Goal: Task Accomplishment & Management: Manage account settings

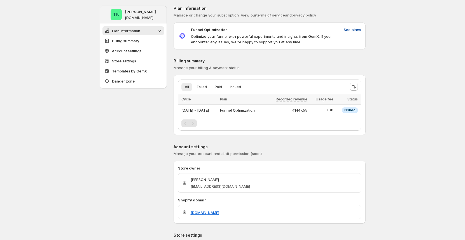
click at [359, 28] on span "See plans" at bounding box center [352, 30] width 17 height 6
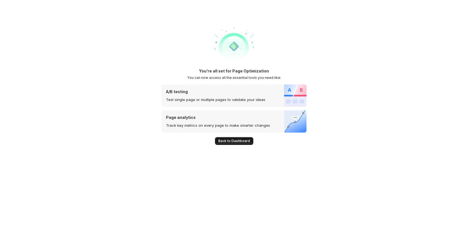
click at [238, 142] on span "Back to Dashboard" at bounding box center [234, 141] width 32 height 4
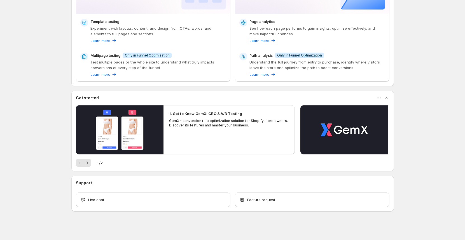
scroll to position [123, 0]
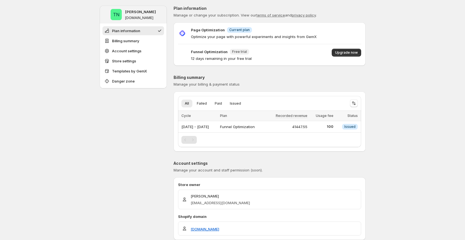
click at [349, 48] on div "Page Optimization Info Current plan Optimize your page with powerful experiment…" at bounding box center [269, 44] width 192 height 34
click at [349, 51] on span "Upgrade now" at bounding box center [346, 52] width 23 height 4
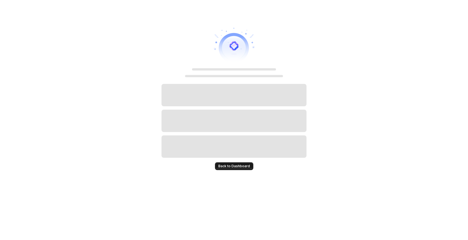
click at [224, 167] on span "Back to Dashboard" at bounding box center [234, 166] width 32 height 4
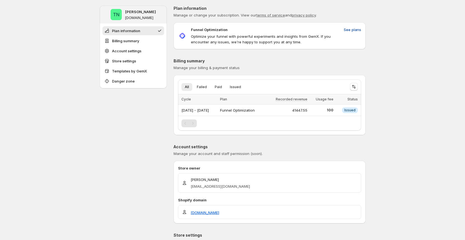
click at [357, 28] on span "See plans" at bounding box center [352, 30] width 17 height 6
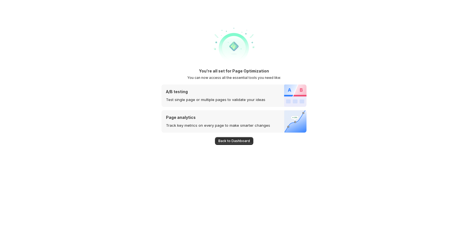
click at [227, 143] on span "Back to Dashboard" at bounding box center [234, 141] width 32 height 4
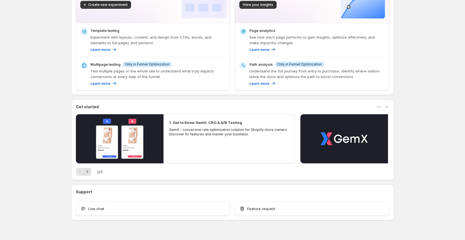
scroll to position [123, 0]
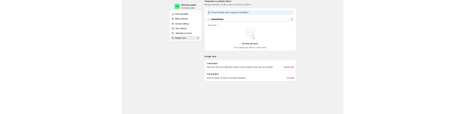
scroll to position [419, 0]
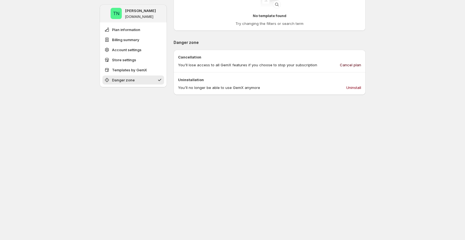
click at [350, 62] on button "Cancel plan" at bounding box center [350, 64] width 28 height 9
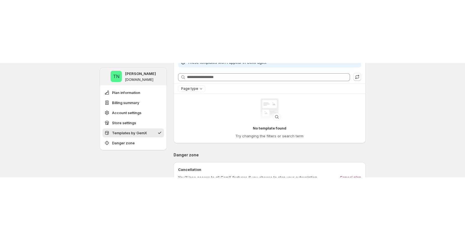
scroll to position [335, 0]
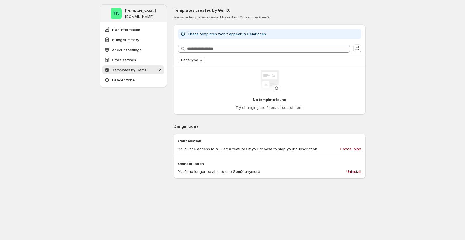
click at [83, 151] on div "TN Tung Ngo tungngo-3.myshopify.com Plan information Billing summary Account se…" at bounding box center [232, 14] width 465 height 698
click at [109, 115] on div "TN Tung Ngo tungngo-3.myshopify.com Plan information Billing summary Account se…" at bounding box center [133, 2] width 67 height 663
click at [122, 29] on span "Plan information" at bounding box center [126, 30] width 28 height 6
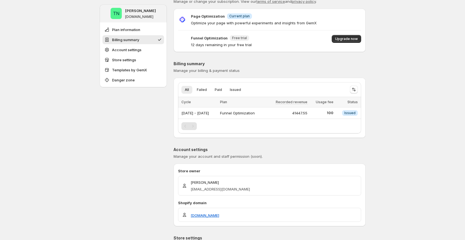
scroll to position [0, 0]
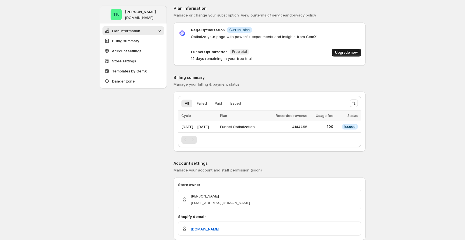
click at [348, 51] on span "Upgrade now" at bounding box center [346, 52] width 23 height 4
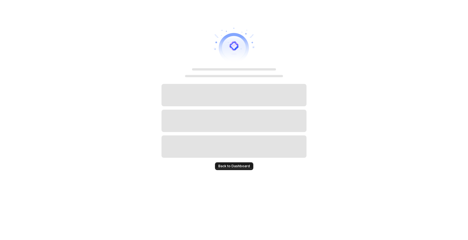
click at [238, 168] on span "Back to Dashboard" at bounding box center [234, 166] width 32 height 4
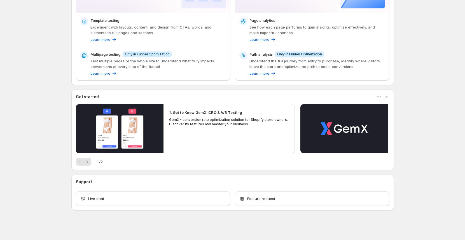
scroll to position [123, 0]
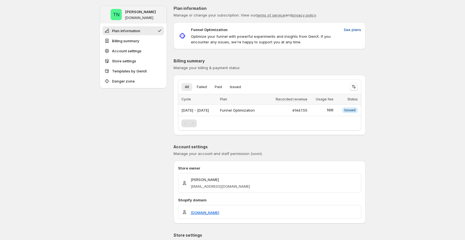
click at [352, 29] on span "See plans" at bounding box center [352, 30] width 17 height 6
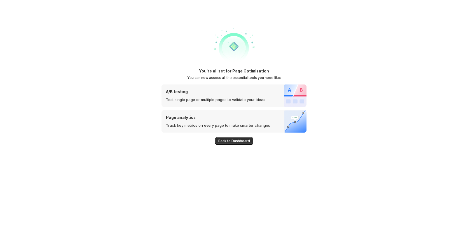
click at [228, 145] on div "You're all set for Page Optimization You can now access all the essential tools…" at bounding box center [233, 120] width 145 height 240
click at [230, 142] on span "Back to Dashboard" at bounding box center [234, 141] width 32 height 4
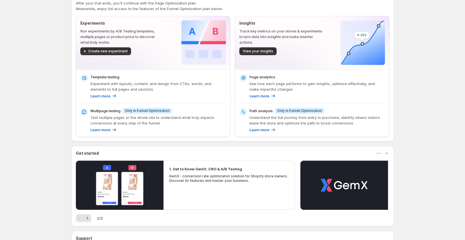
scroll to position [123, 0]
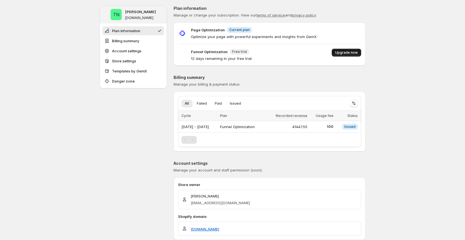
click at [349, 53] on span "Upgrade now" at bounding box center [346, 52] width 23 height 4
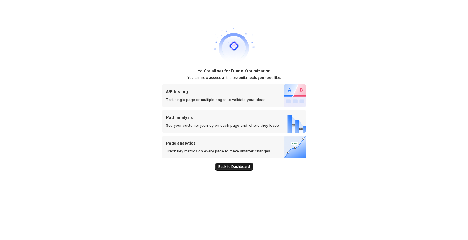
click at [229, 168] on span "Back to Dashboard" at bounding box center [234, 167] width 32 height 4
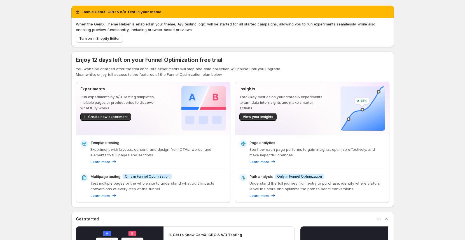
scroll to position [1, 0]
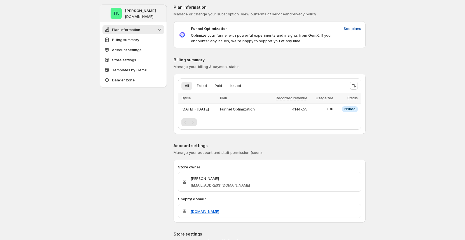
click at [351, 29] on span "See plans" at bounding box center [352, 29] width 17 height 6
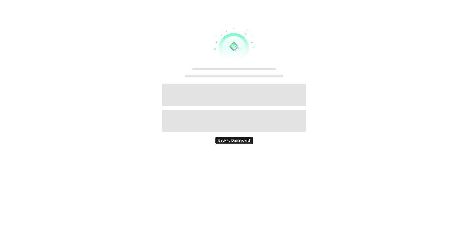
click at [233, 137] on button "Back to Dashboard" at bounding box center [234, 141] width 38 height 8
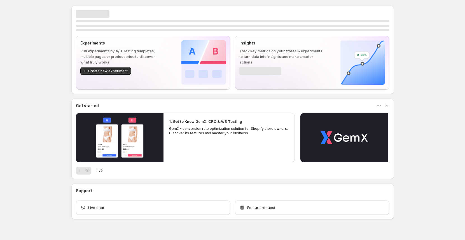
click at [232, 139] on div "1. Get to Know GemX: CRO & A/B Testing GemX - conversion rate optimization solu…" at bounding box center [229, 127] width 132 height 28
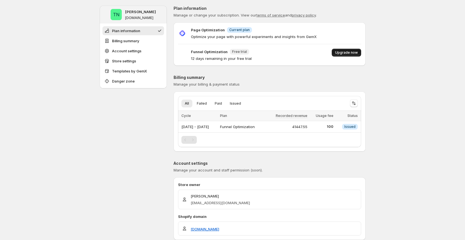
click at [349, 53] on span "Upgrade now" at bounding box center [346, 52] width 23 height 4
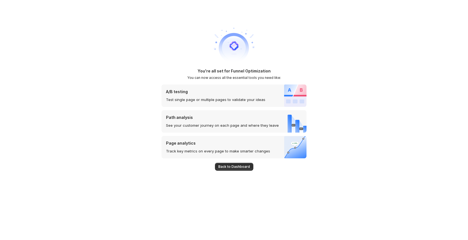
click at [227, 167] on span "Back to Dashboard" at bounding box center [234, 167] width 32 height 4
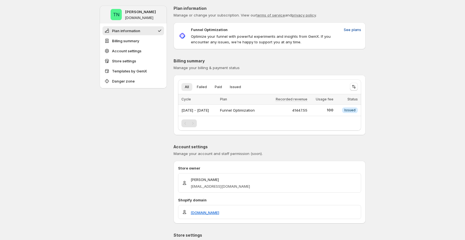
click at [350, 29] on span "See plans" at bounding box center [352, 30] width 17 height 6
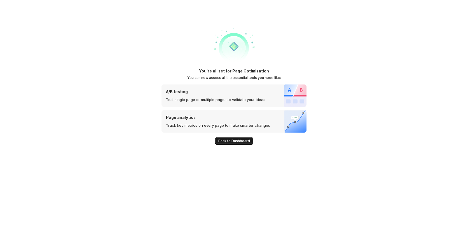
click at [239, 139] on span "Back to Dashboard" at bounding box center [234, 141] width 32 height 4
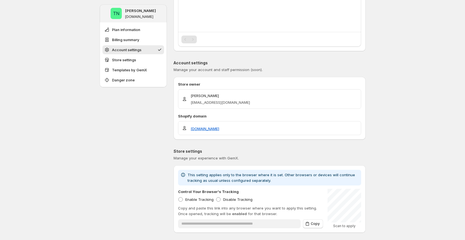
scroll to position [358, 0]
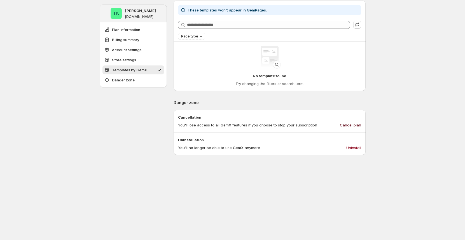
click at [353, 126] on span "Cancel plan" at bounding box center [350, 125] width 21 height 6
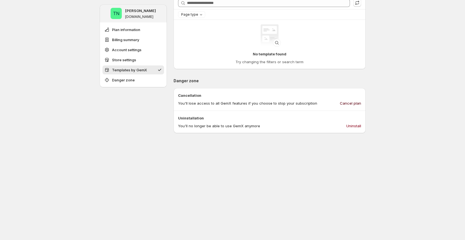
click at [365, 68] on div "No template found Try changing the filters or search term" at bounding box center [269, 44] width 192 height 49
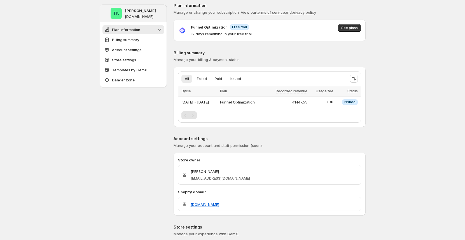
scroll to position [0, 0]
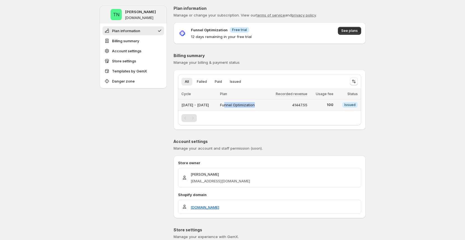
drag, startPoint x: 246, startPoint y: 106, endPoint x: 290, endPoint y: 105, distance: 43.7
click at [282, 105] on tr "Aug 01, 2025 - Aug 31, 2025 Funnel Optimization 41447.55 100 Info Issued" at bounding box center [269, 104] width 183 height 11
click at [290, 105] on div "41447.55" at bounding box center [287, 105] width 40 height 6
drag, startPoint x: 314, startPoint y: 103, endPoint x: 261, endPoint y: 104, distance: 53.2
click at [260, 104] on tr "Aug 01, 2025 - Aug 31, 2025 Funnel Optimization 41447.55 100 Info Issued" at bounding box center [269, 104] width 183 height 11
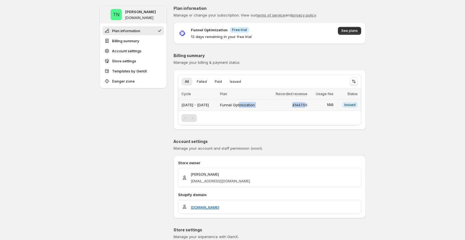
drag, startPoint x: 215, startPoint y: 107, endPoint x: 197, endPoint y: 105, distance: 18.4
click at [197, 105] on div "[DATE] - [DATE]" at bounding box center [198, 105] width 35 height 8
click at [217, 104] on div "[DATE] - [DATE]" at bounding box center [198, 105] width 35 height 8
drag, startPoint x: 232, startPoint y: 104, endPoint x: 191, endPoint y: 98, distance: 41.6
click at [191, 98] on table "Cycle Plan Recorded revenue Usage fee Status Aug 01, 2025 - Aug 31, 2025 Funnel…" at bounding box center [269, 100] width 183 height 22
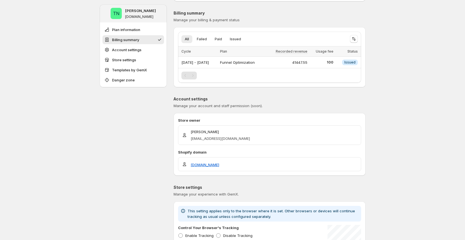
scroll to position [46, 0]
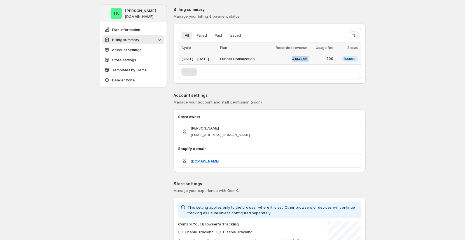
drag, startPoint x: 301, startPoint y: 58, endPoint x: 322, endPoint y: 58, distance: 20.4
click at [321, 58] on tr "Aug 01, 2025 - Aug 31, 2025 Funnel Optimization 41447.55 100 Info Issued" at bounding box center [269, 58] width 183 height 11
click at [318, 61] on td "100" at bounding box center [322, 58] width 26 height 11
drag, startPoint x: 317, startPoint y: 59, endPoint x: 302, endPoint y: 58, distance: 14.9
click at [309, 58] on td "41447.55" at bounding box center [287, 58] width 43 height 11
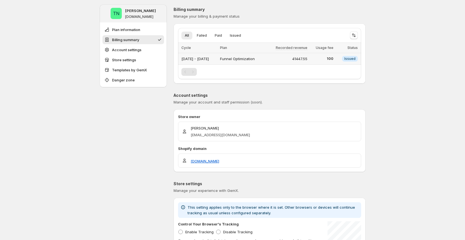
click at [296, 58] on div "41447.55" at bounding box center [287, 59] width 40 height 6
drag, startPoint x: 296, startPoint y: 58, endPoint x: 332, endPoint y: 56, distance: 35.6
click at [332, 56] on tr "Aug 01, 2025 - Aug 31, 2025 Funnel Optimization 41447.55 100 Info Issued" at bounding box center [269, 58] width 183 height 11
drag, startPoint x: 334, startPoint y: 61, endPoint x: 348, endPoint y: 58, distance: 14.4
click at [348, 58] on tr "Aug 01, 2025 - Aug 31, 2025 Funnel Optimization 41447.55 100 Info Issued" at bounding box center [269, 58] width 183 height 11
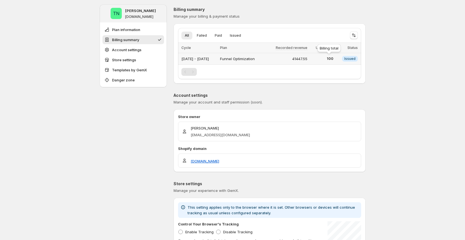
drag, startPoint x: 338, startPoint y: 59, endPoint x: 325, endPoint y: 59, distance: 12.6
click at [325, 59] on tr "Aug 01, 2025 - Aug 31, 2025 Funnel Optimization 41447.55 100 Info Issued" at bounding box center [269, 58] width 183 height 11
drag, startPoint x: 331, startPoint y: 59, endPoint x: 344, endPoint y: 59, distance: 12.6
click at [344, 59] on tr "Aug 01, 2025 - Aug 31, 2025 Funnel Optimization 41447.55 100 Info Issued" at bounding box center [269, 58] width 183 height 11
drag, startPoint x: 322, startPoint y: 60, endPoint x: 295, endPoint y: 60, distance: 26.9
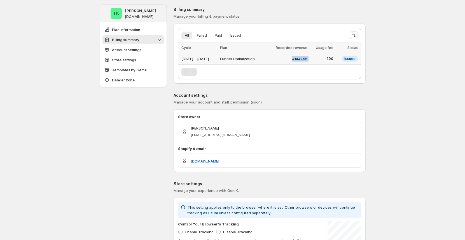
click at [295, 60] on tr "Aug 01, 2025 - Aug 31, 2025 Funnel Optimization 41447.55 100 Info Issued" at bounding box center [269, 58] width 183 height 11
click at [299, 59] on div "41447.55" at bounding box center [287, 59] width 40 height 6
drag, startPoint x: 299, startPoint y: 59, endPoint x: 308, endPoint y: 61, distance: 9.8
click at [307, 61] on div "41447.55" at bounding box center [287, 59] width 40 height 6
click at [307, 60] on div "41447.55" at bounding box center [287, 59] width 40 height 6
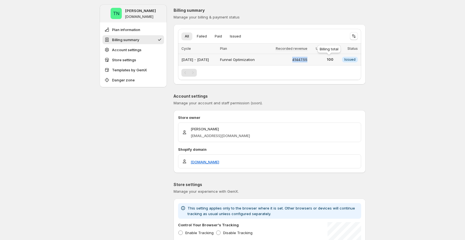
scroll to position [45, 0]
